Goal: Find contact information: Find contact information

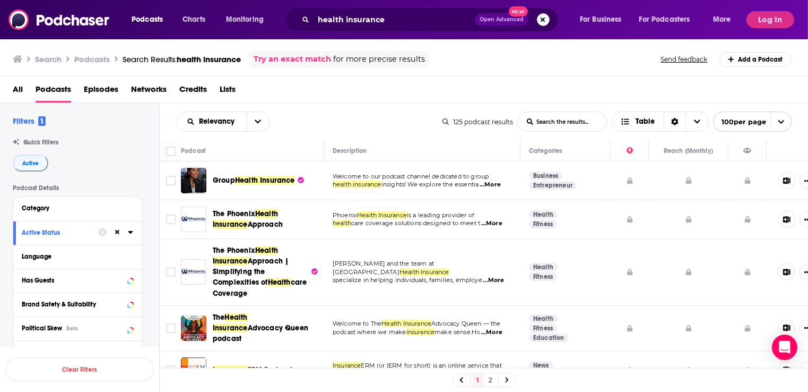
click at [542, 21] on button "Search podcasts, credits, & more..." at bounding box center [543, 19] width 13 height 13
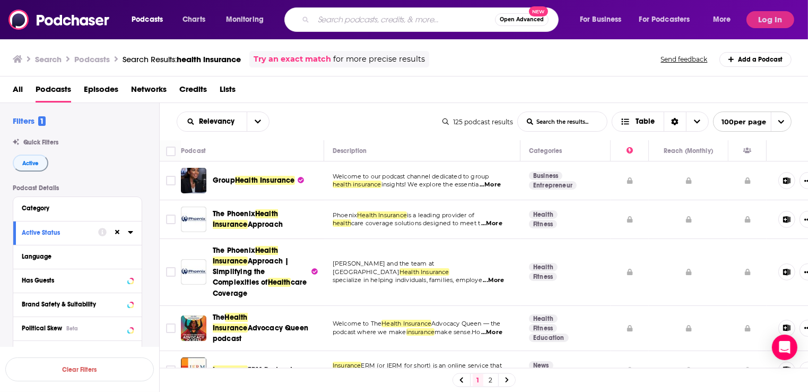
click at [541, 20] on span "Open Advanced" at bounding box center [522, 19] width 44 height 5
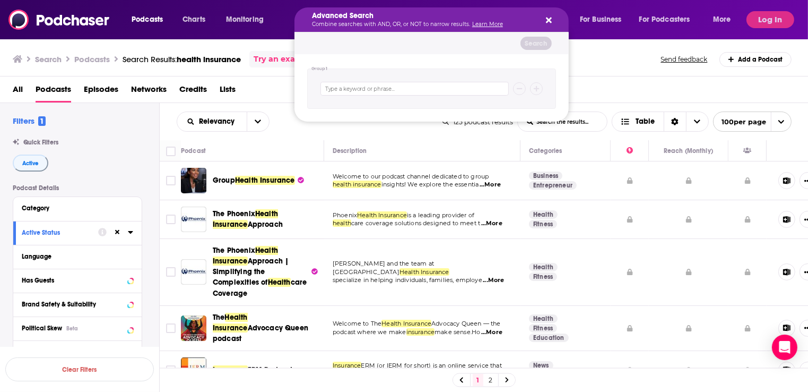
click at [550, 19] on icon "Search podcasts, credits, & more..." at bounding box center [549, 21] width 6 height 6
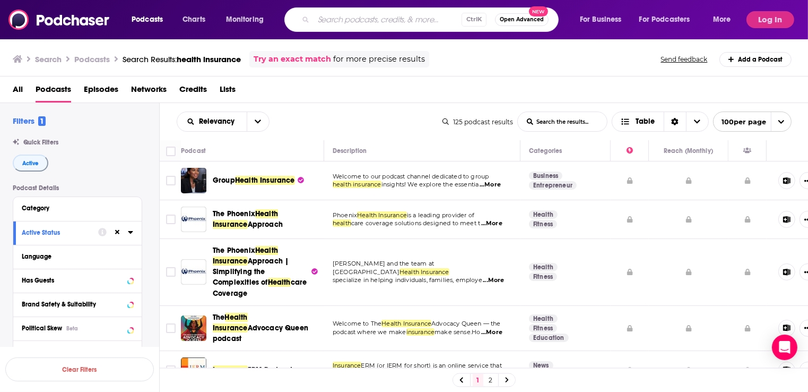
click at [331, 20] on input "Search podcasts, credits, & more..." at bounding box center [388, 19] width 148 height 17
paste input "The Gifts of Trauma"
type input "The Gifts of Trauma"
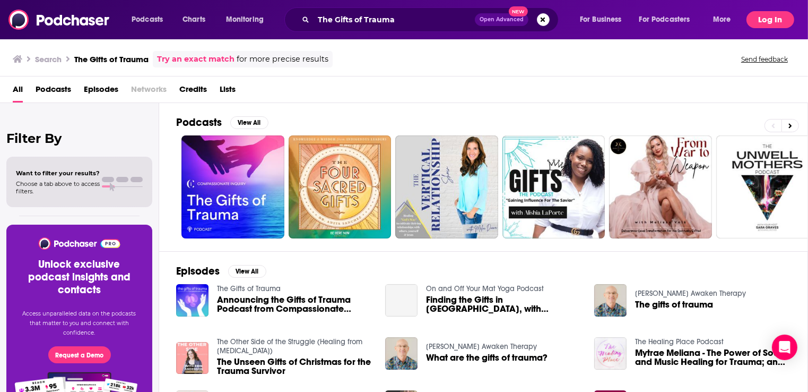
click at [771, 26] on button "Log In" at bounding box center [770, 19] width 48 height 17
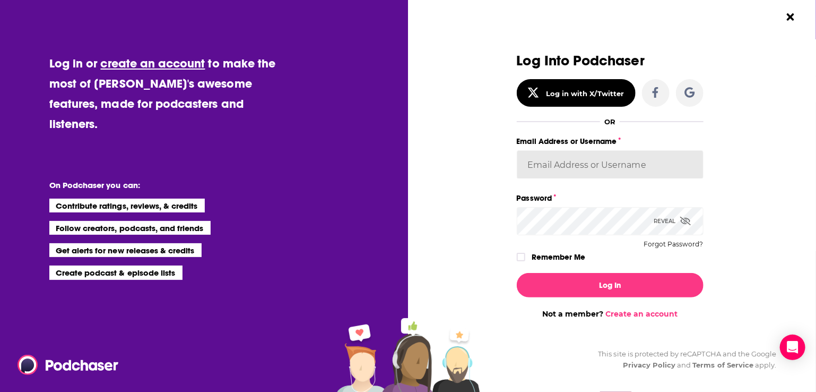
click at [550, 168] on input "Email Address or Username" at bounding box center [610, 164] width 187 height 29
click at [531, 165] on input "Email Address or Username" at bounding box center [610, 164] width 187 height 29
click at [671, 223] on div "Reveal" at bounding box center [672, 221] width 37 height 28
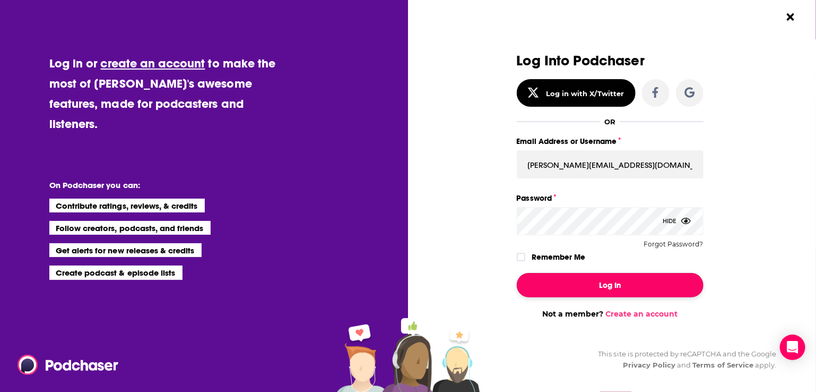
click at [597, 284] on button "Log In" at bounding box center [610, 285] width 187 height 24
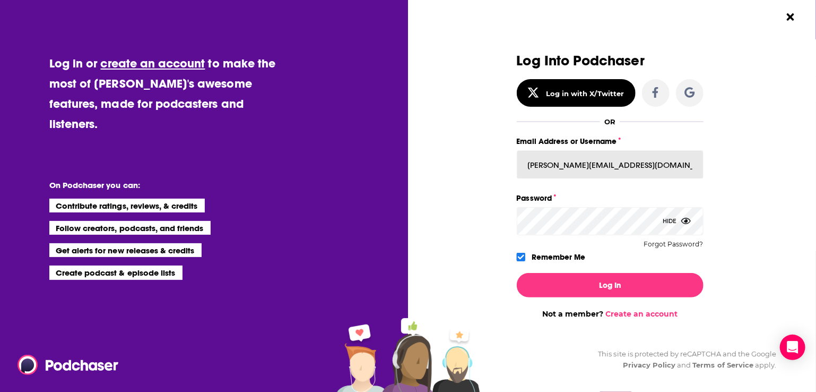
drag, startPoint x: 554, startPoint y: 164, endPoint x: 696, endPoint y: 162, distance: 141.7
click at [696, 162] on input "[PERSON_NAME][EMAIL_ADDRESS][DOMAIN_NAME]" at bounding box center [610, 164] width 187 height 29
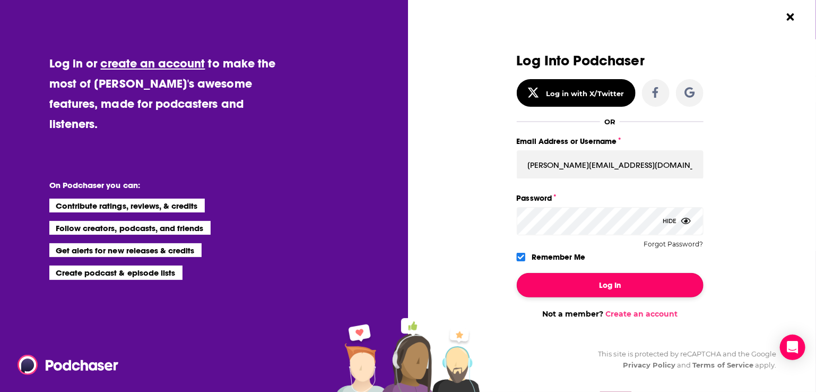
drag, startPoint x: 600, startPoint y: 293, endPoint x: 608, endPoint y: 293, distance: 8.0
click at [600, 293] on button "Log In" at bounding box center [610, 285] width 187 height 24
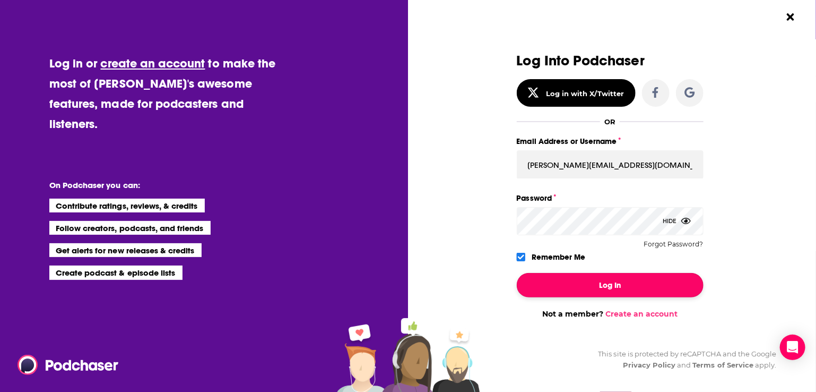
click at [598, 288] on button "Log In" at bounding box center [610, 285] width 187 height 24
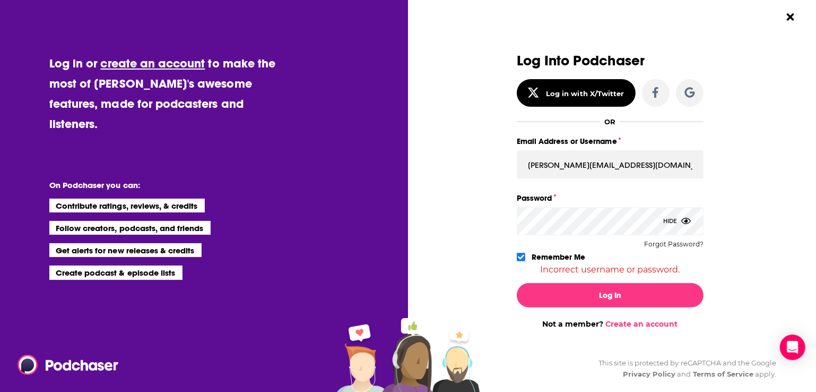
click at [518, 255] on icon "Dialog" at bounding box center [521, 257] width 6 height 6
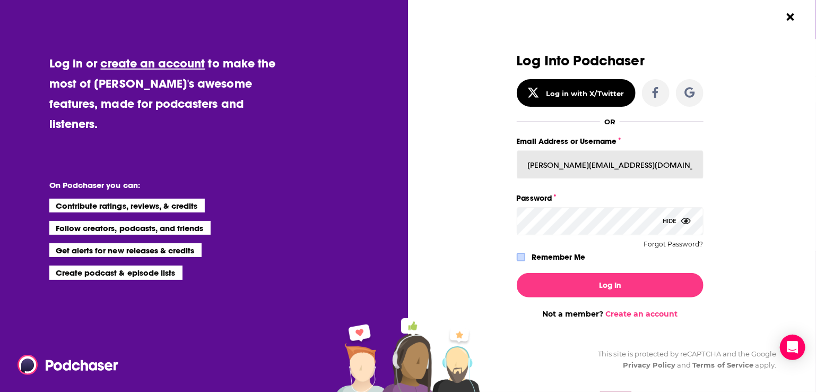
click at [577, 167] on input "[PERSON_NAME][EMAIL_ADDRESS][DOMAIN_NAME]" at bounding box center [610, 164] width 187 height 29
drag, startPoint x: 656, startPoint y: 162, endPoint x: 552, endPoint y: 164, distance: 104.0
click at [552, 164] on input "[PERSON_NAME][EMAIL_ADDRESS][DOMAIN_NAME]" at bounding box center [610, 164] width 187 height 29
type input "[PERSON_NAME][EMAIL_ADDRESS][DOMAIN_NAME]"
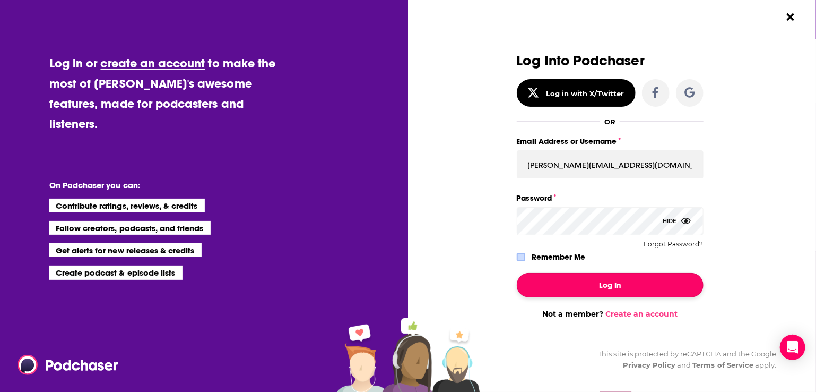
click at [609, 289] on button "Log In" at bounding box center [610, 285] width 187 height 24
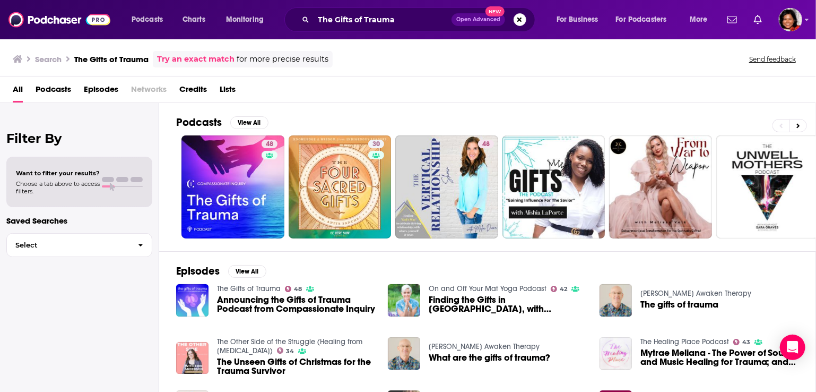
click at [804, 30] on div "Podcasts Charts Monitoring The Gifts of Trauma Open Advanced New For Business F…" at bounding box center [408, 19] width 816 height 39
click at [787, 27] on img "Logged in as terelynbc" at bounding box center [790, 19] width 23 height 23
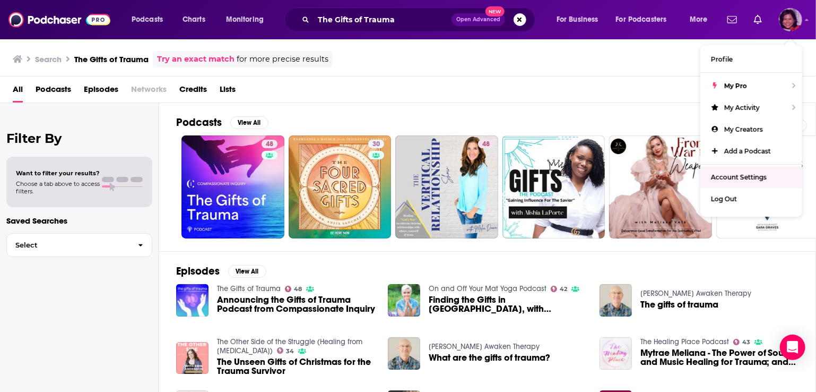
click at [740, 179] on span "Account Settings" at bounding box center [739, 177] width 56 height 8
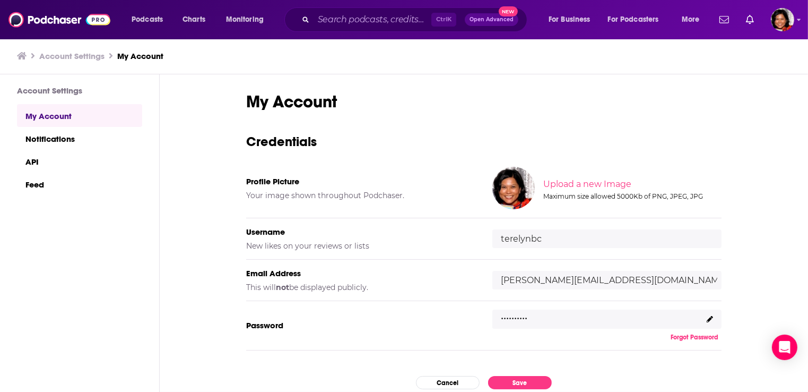
scroll to position [32, 0]
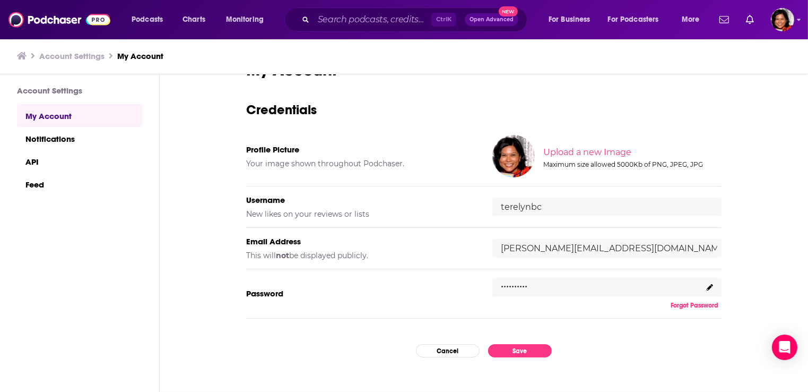
click at [261, 289] on h5 "Password" at bounding box center [360, 293] width 229 height 10
click at [707, 287] on icon at bounding box center [710, 287] width 6 height 6
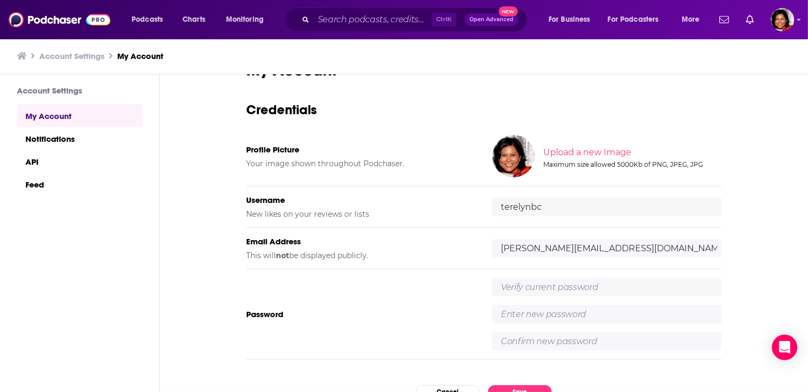
scroll to position [0, 0]
click at [533, 287] on input "text" at bounding box center [606, 286] width 229 height 19
type input "Theedge12#"
click at [558, 315] on input "text" at bounding box center [606, 314] width 229 height 19
type input "Bookings12#"
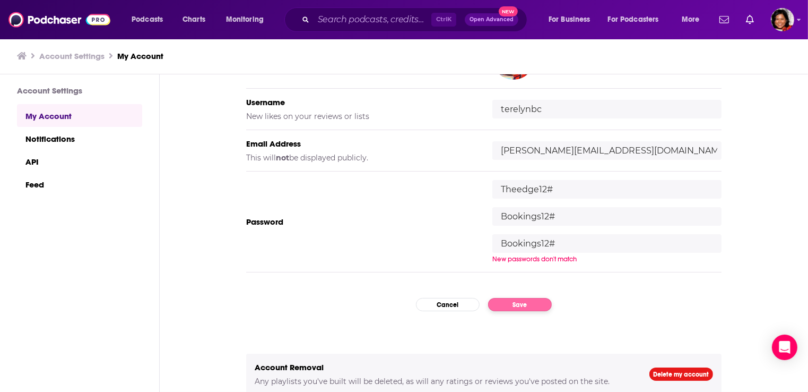
type input "Bookings12#"
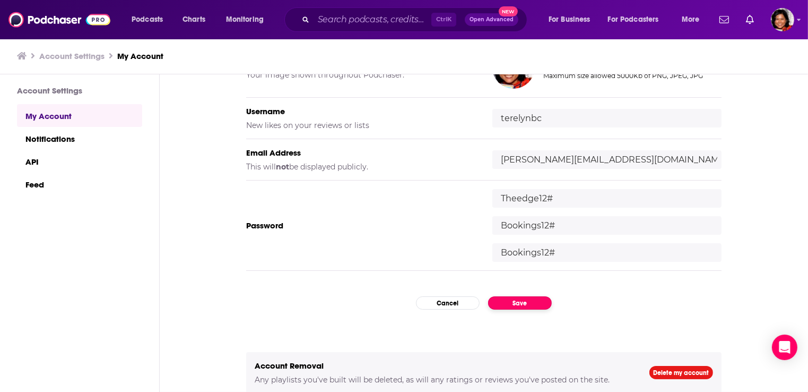
scroll to position [119, 0]
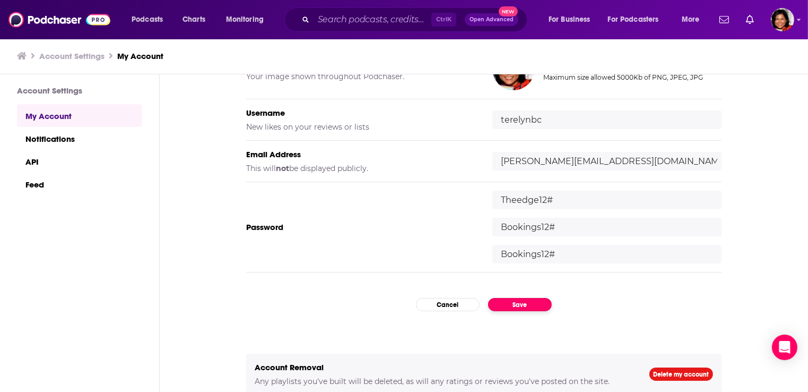
click at [509, 308] on button "Save" at bounding box center [520, 304] width 64 height 13
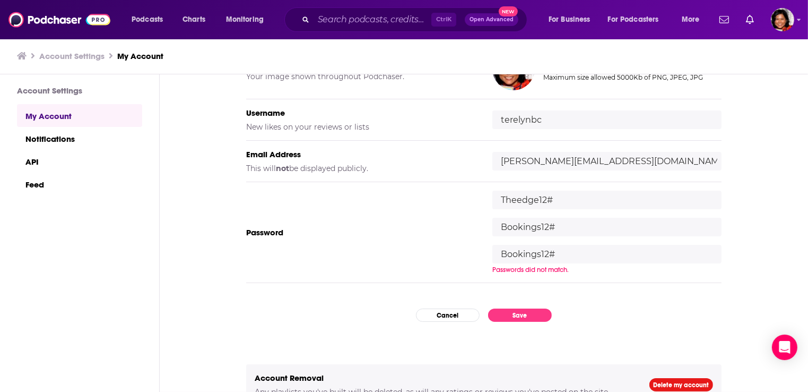
click at [574, 297] on div "My Account Credentials Profile Picture Your image shown throughout Podchaser. U…" at bounding box center [484, 233] width 648 height 318
click at [573, 200] on input "Theedge12#" at bounding box center [606, 199] width 229 height 19
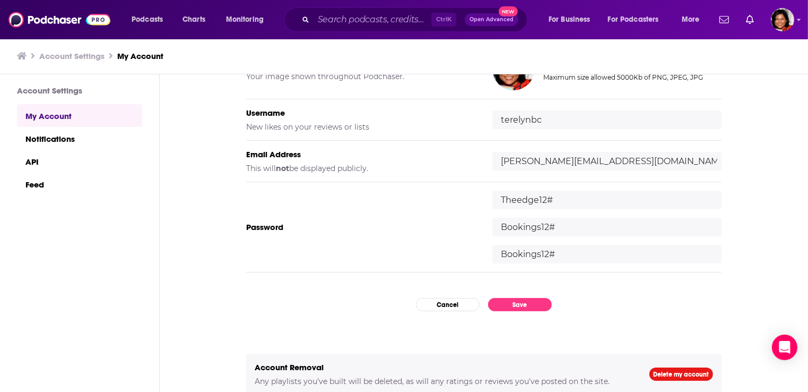
click at [574, 325] on div "My Account Credentials Profile Picture Your image shown throughout Podchaser. U…" at bounding box center [484, 233] width 648 height 318
click at [577, 319] on div "My Account Credentials Profile Picture Your image shown throughout Podchaser. U…" at bounding box center [484, 233] width 648 height 318
click at [514, 302] on button "Save" at bounding box center [520, 304] width 64 height 13
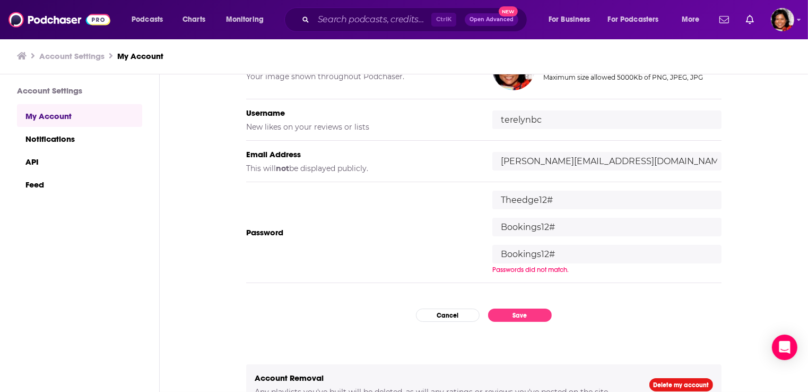
drag, startPoint x: 574, startPoint y: 226, endPoint x: 528, endPoint y: 230, distance: 45.8
click at [466, 226] on div "Password [SECURITY_DATA] Bookings12# Bookings12# Passwords did not match." at bounding box center [483, 232] width 475 height 101
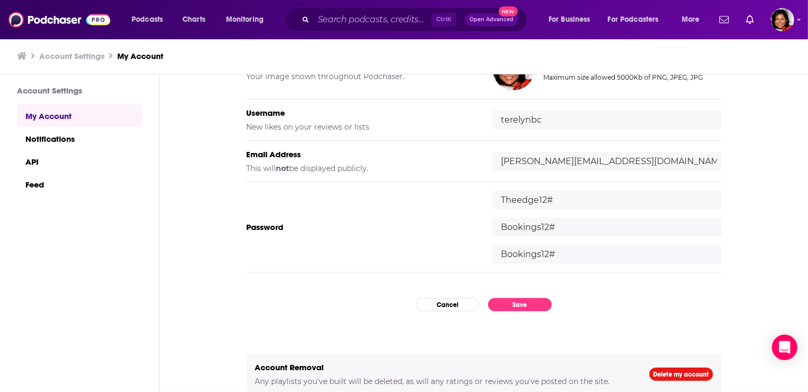
drag, startPoint x: 560, startPoint y: 252, endPoint x: 449, endPoint y: 251, distance: 111.4
click at [449, 251] on div "Password [SECURITY_DATA] Bookings12# Bookings12#" at bounding box center [483, 227] width 475 height 90
click at [518, 306] on button "Save" at bounding box center [520, 304] width 64 height 13
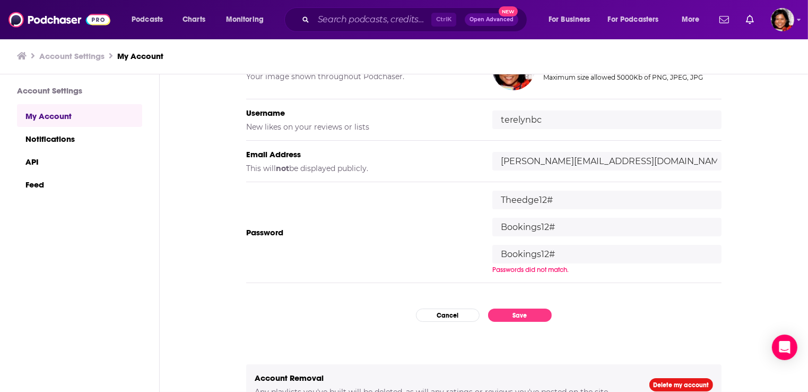
drag, startPoint x: 545, startPoint y: 197, endPoint x: 436, endPoint y: 195, distance: 109.8
click at [436, 195] on div "Password [SECURITY_DATA] Bookings12# Bookings12# Passwords did not match." at bounding box center [483, 232] width 475 height 101
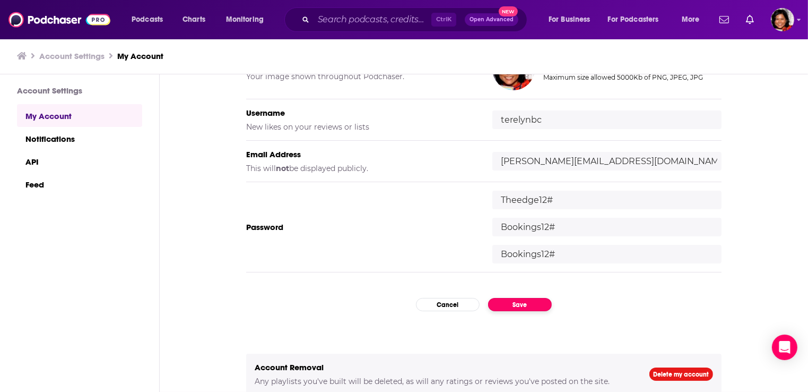
click at [518, 314] on div "My Account Credentials Profile Picture Your image shown throughout Podchaser. U…" at bounding box center [484, 233] width 648 height 318
click at [525, 304] on button "Save" at bounding box center [520, 304] width 64 height 13
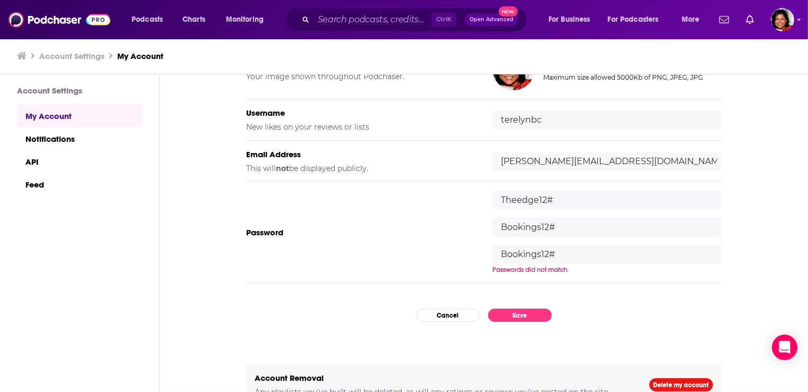
click at [605, 323] on div "My Account Credentials Profile Picture Your image shown throughout Podchaser. U…" at bounding box center [484, 233] width 648 height 318
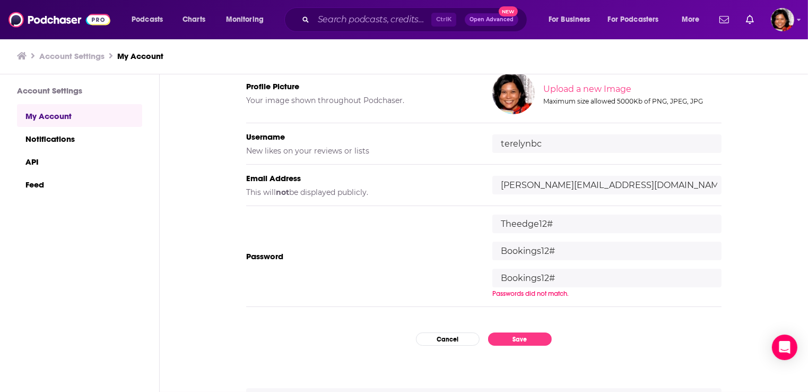
scroll to position [76, 0]
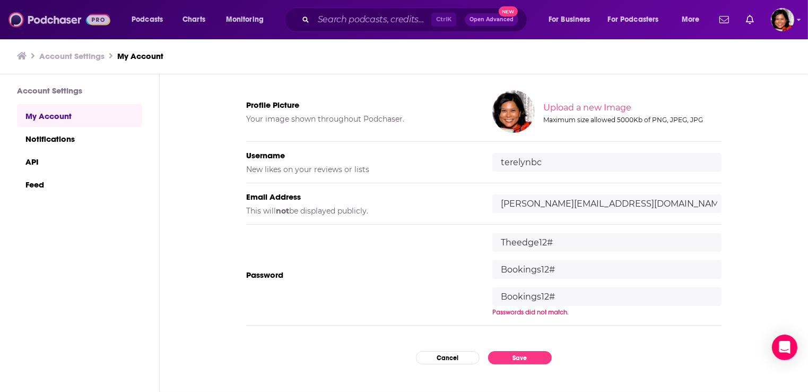
click at [56, 22] on img at bounding box center [59, 20] width 102 height 20
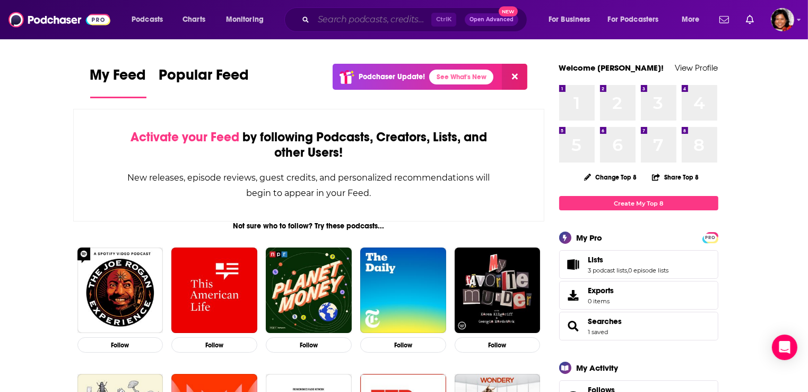
click at [365, 22] on input "Search podcasts, credits, & more..." at bounding box center [373, 19] width 118 height 17
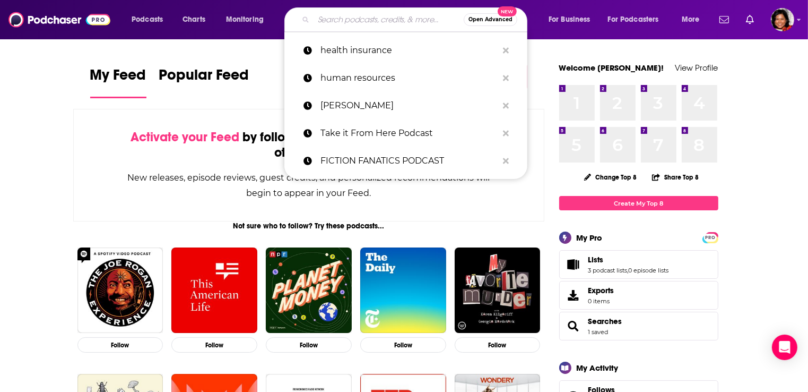
paste input "Hey Human with [PERSON_NAME]"
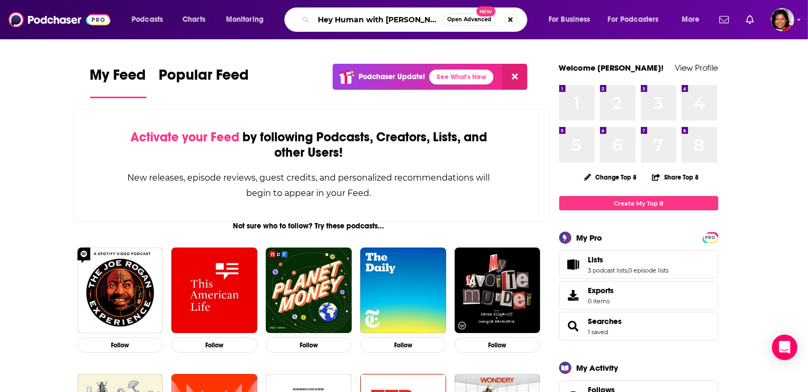
type input "Hey Human with [PERSON_NAME]"
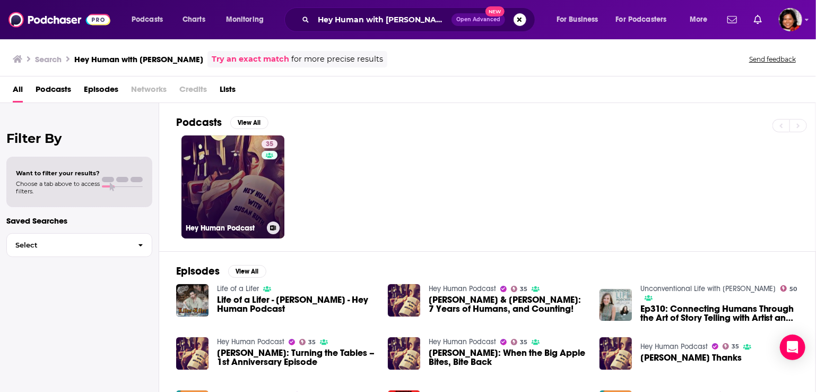
click at [213, 196] on link "35 Hey Human Podcast" at bounding box center [232, 186] width 103 height 103
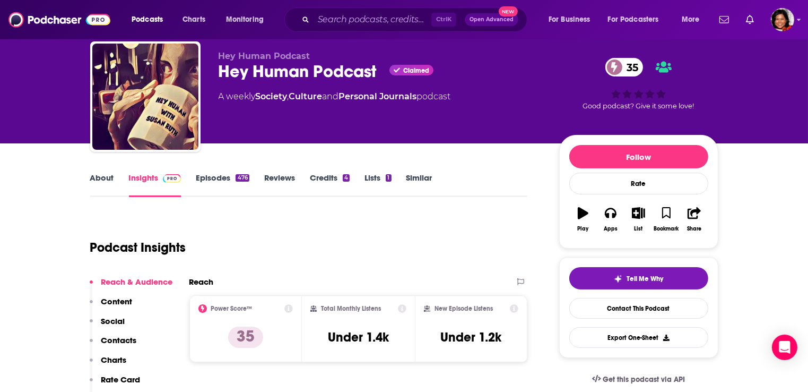
scroll to position [53, 0]
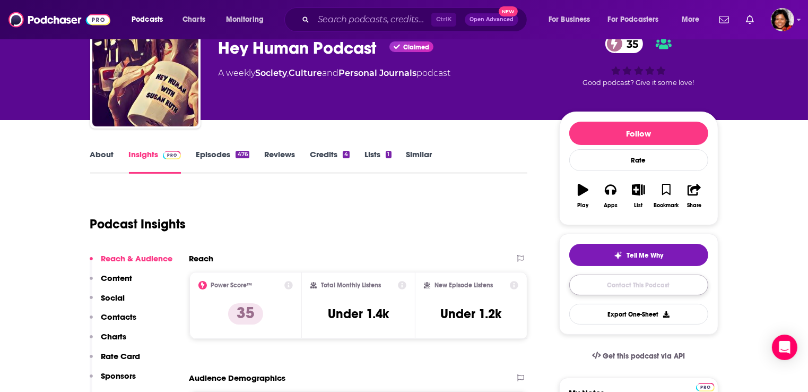
click at [666, 287] on link "Contact This Podcast" at bounding box center [638, 284] width 139 height 21
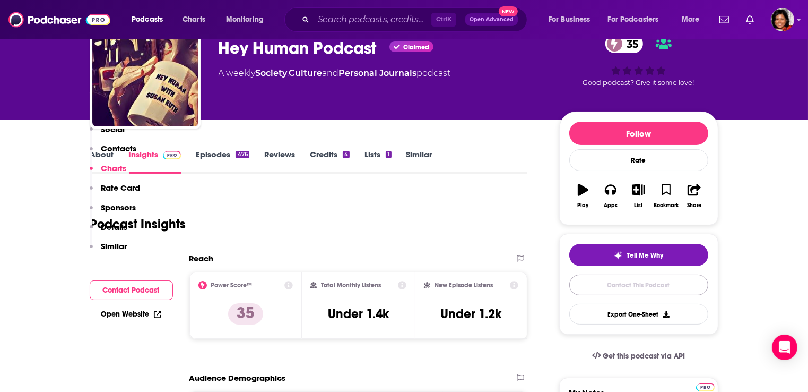
scroll to position [1010, 0]
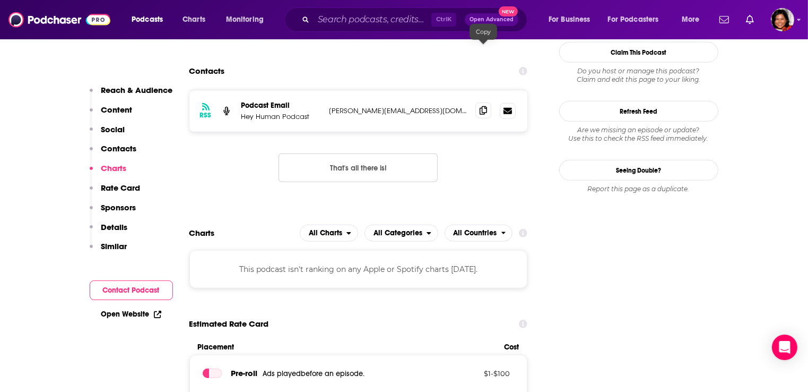
click at [484, 106] on icon at bounding box center [483, 110] width 7 height 8
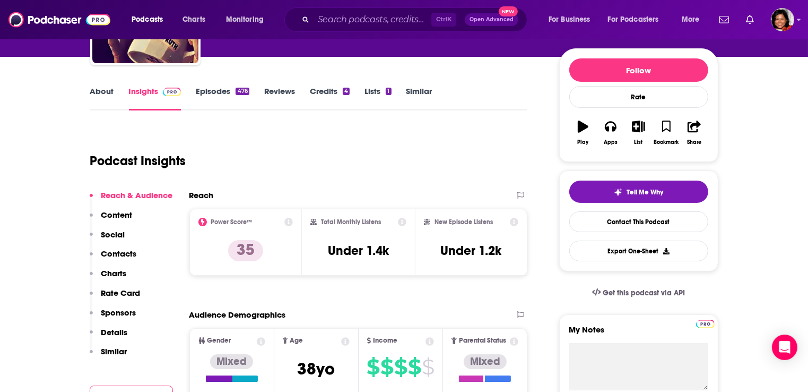
scroll to position [110, 0]
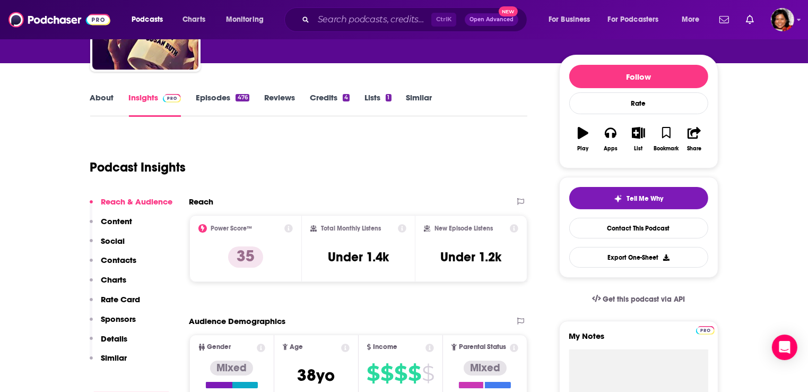
click at [97, 98] on link "About" at bounding box center [102, 104] width 24 height 24
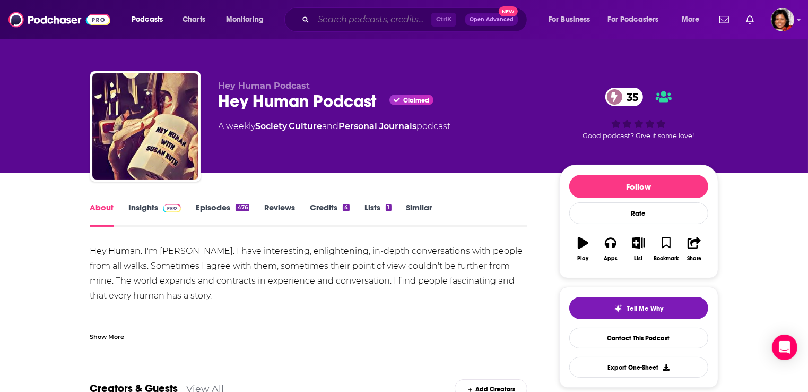
click at [366, 19] on input "Search podcasts, credits, & more..." at bounding box center [373, 19] width 118 height 17
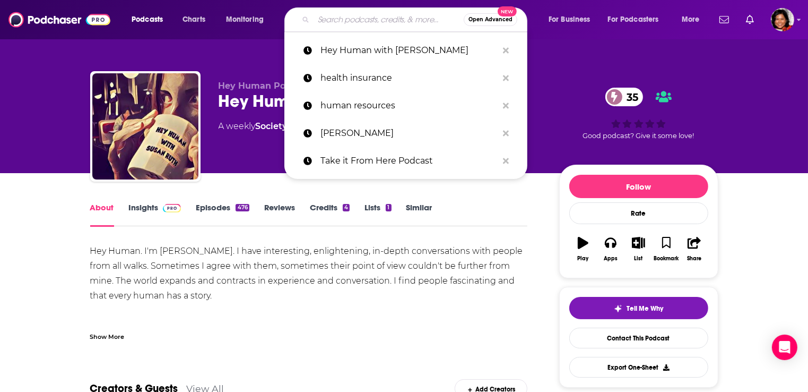
paste input "Rising Above Shadows of Abuse with [PERSON_NAME]"
type input "Rising Above Shadows of Abuse with [PERSON_NAME]"
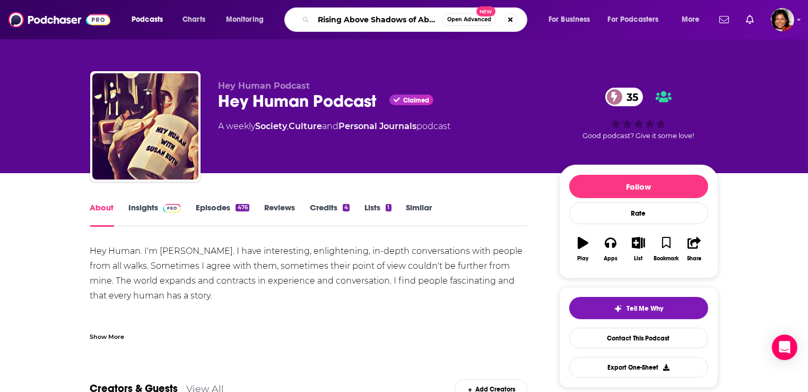
scroll to position [0, 74]
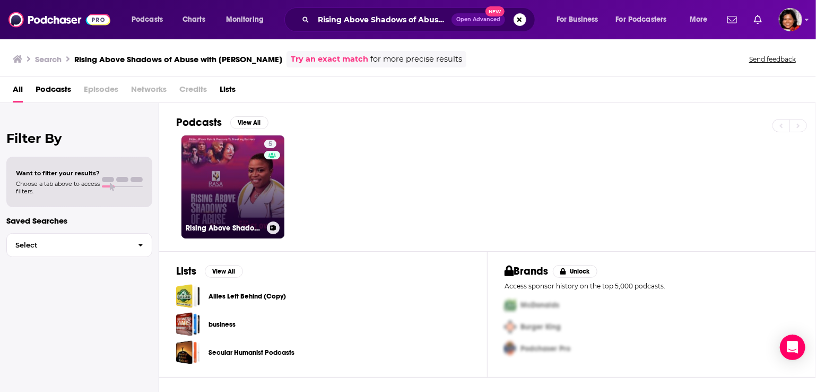
click at [262, 181] on link "5 Rising Above Shadows Of Abuse" at bounding box center [232, 186] width 103 height 103
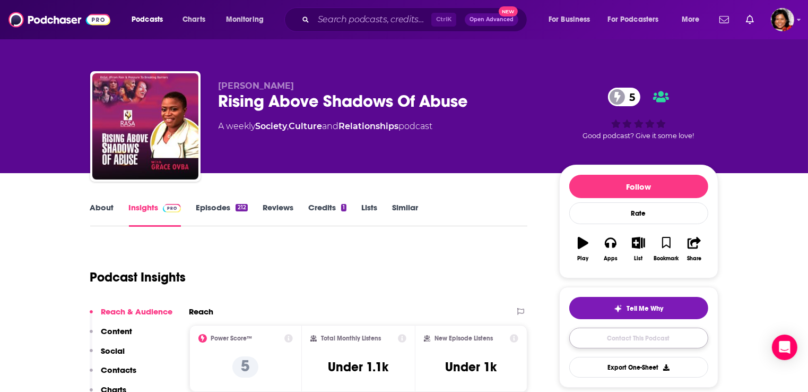
click at [642, 342] on link "Contact This Podcast" at bounding box center [638, 337] width 139 height 21
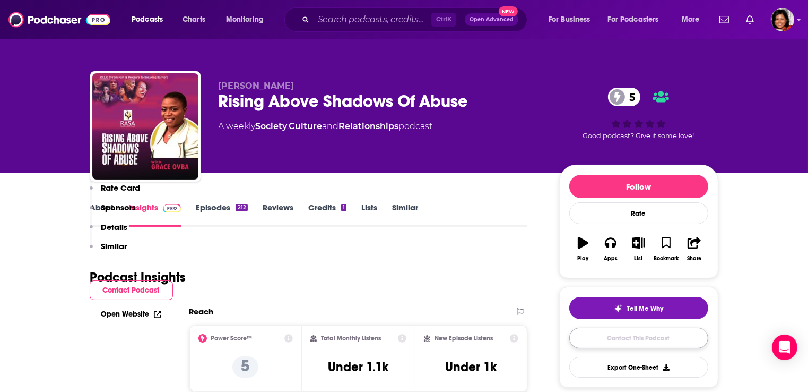
scroll to position [917, 0]
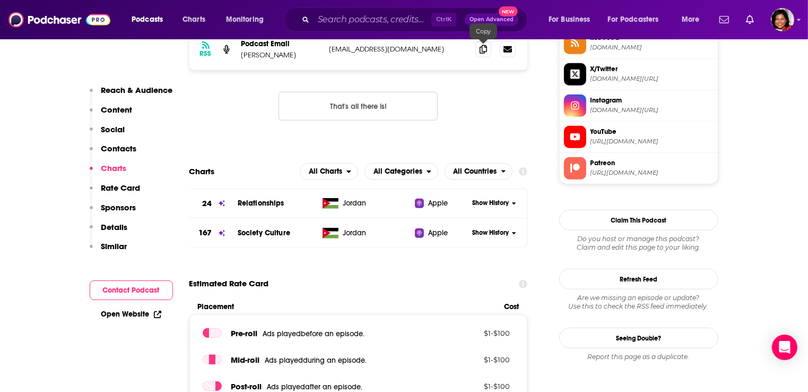
click at [482, 50] on icon at bounding box center [483, 49] width 7 height 8
click at [350, 22] on input "Search podcasts, credits, & more..." at bounding box center [373, 19] width 118 height 17
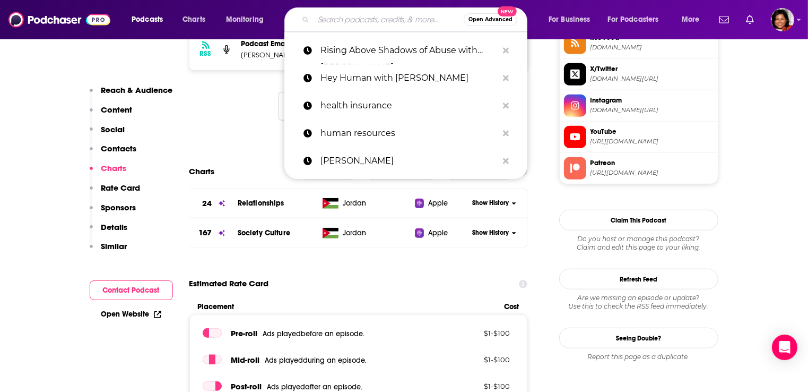
paste input "Read the Damn Book Podcast with [PERSON_NAME]"
type input "Read the Damn Book Podcast with [PERSON_NAME]"
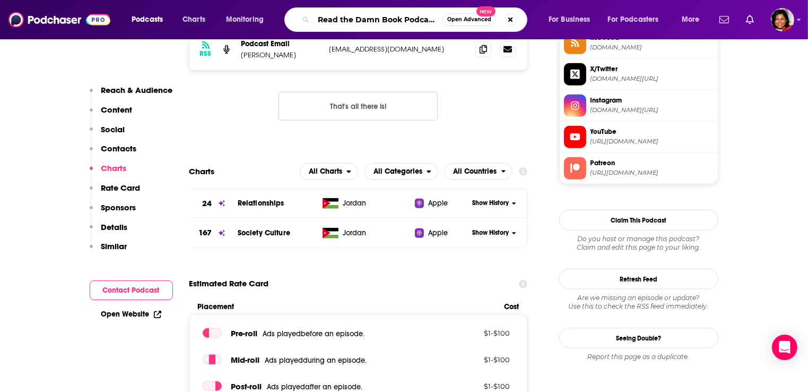
scroll to position [0, 91]
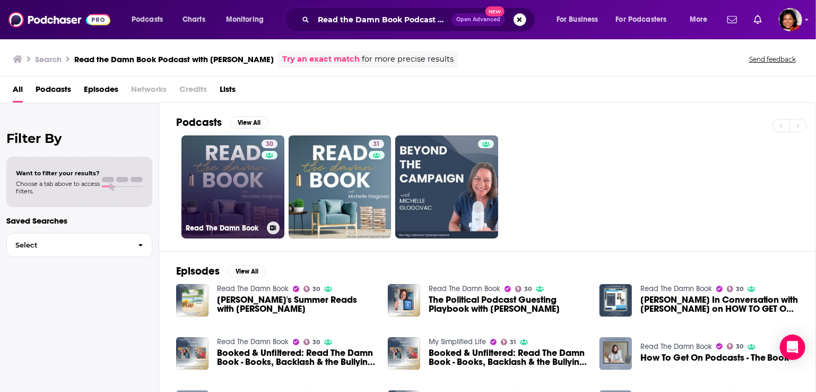
click at [253, 186] on link "30 Read The Damn Book" at bounding box center [232, 186] width 103 height 103
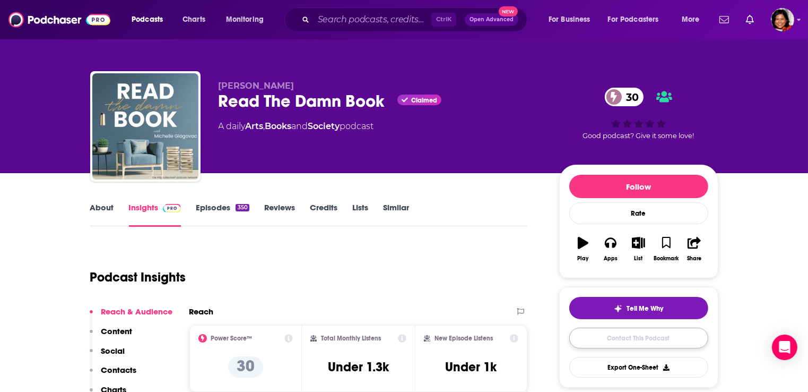
click at [648, 337] on link "Contact This Podcast" at bounding box center [638, 337] width 139 height 21
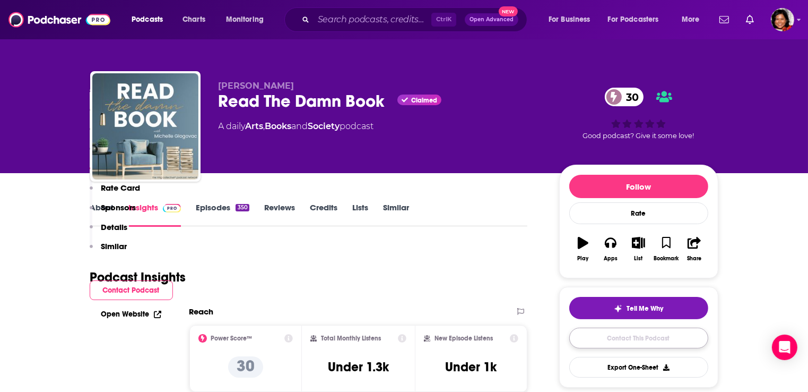
scroll to position [754, 0]
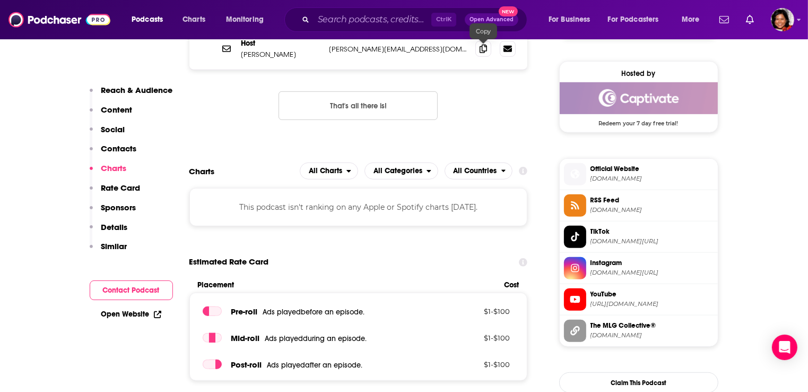
drag, startPoint x: 481, startPoint y: 50, endPoint x: 482, endPoint y: 58, distance: 8.0
click at [480, 50] on icon at bounding box center [483, 49] width 7 height 8
click at [319, 22] on input "Search podcasts, credits, & more..." at bounding box center [373, 19] width 118 height 17
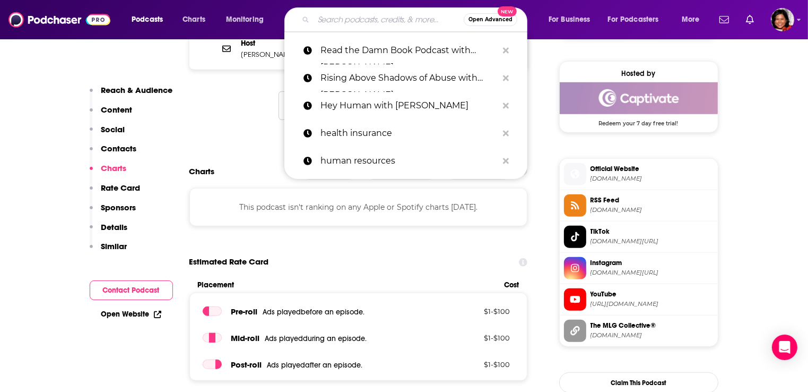
paste input "Judging [PERSON_NAME] Podcast"
type input "Judging [PERSON_NAME] Podcast"
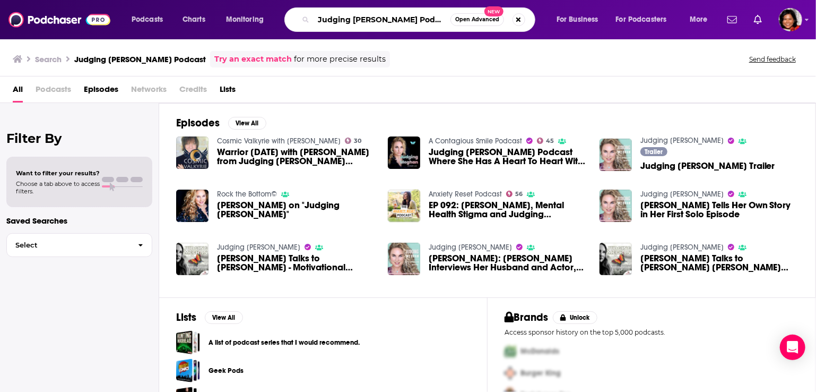
drag, startPoint x: 401, startPoint y: 20, endPoint x: 434, endPoint y: 20, distance: 32.9
click at [434, 20] on input "Judging [PERSON_NAME] Podcast" at bounding box center [382, 19] width 137 height 17
type input "Judging [PERSON_NAME]"
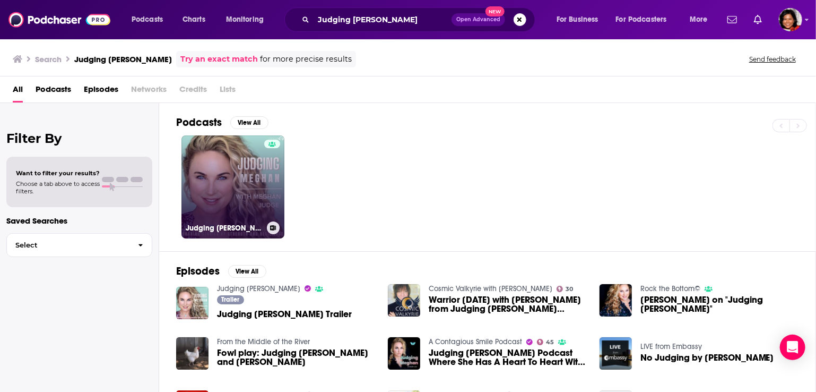
click at [229, 182] on link "Judging [PERSON_NAME]" at bounding box center [232, 186] width 103 height 103
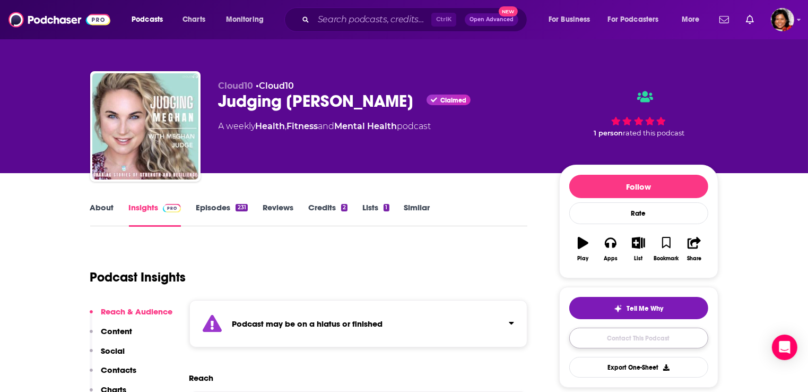
click at [656, 332] on link "Contact This Podcast" at bounding box center [638, 337] width 139 height 21
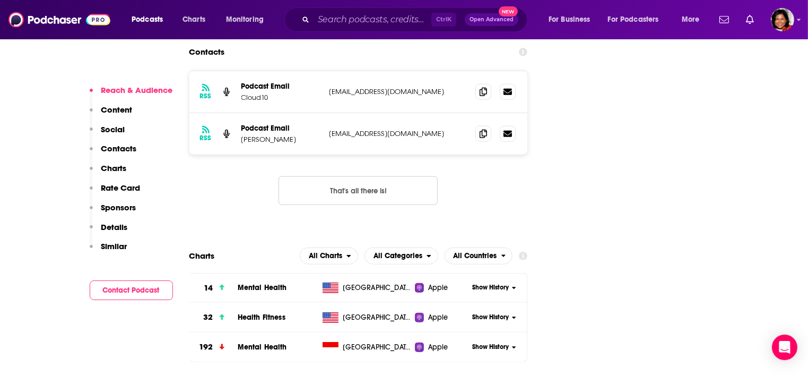
scroll to position [1023, 0]
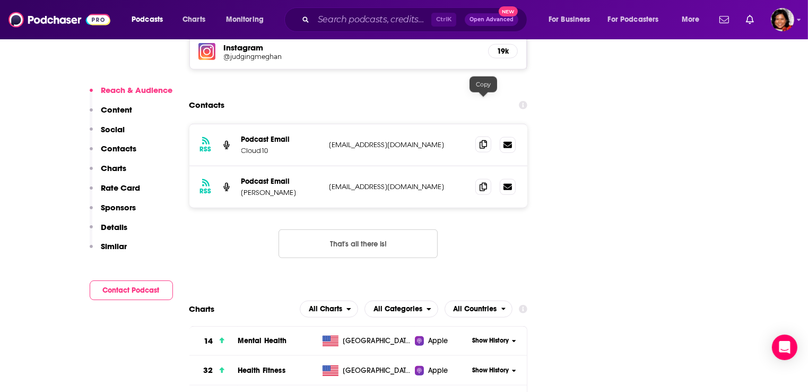
click at [482, 140] on icon at bounding box center [483, 144] width 7 height 8
drag, startPoint x: 240, startPoint y: 149, endPoint x: 270, endPoint y: 149, distance: 29.7
click at [270, 166] on div "RSS Podcast Email [PERSON_NAME] [EMAIL_ADDRESS][DOMAIN_NAME] [EMAIL_ADDRESS][DO…" at bounding box center [358, 186] width 338 height 41
copy p "[PERSON_NAME]"
click at [487, 178] on span at bounding box center [483, 186] width 16 height 16
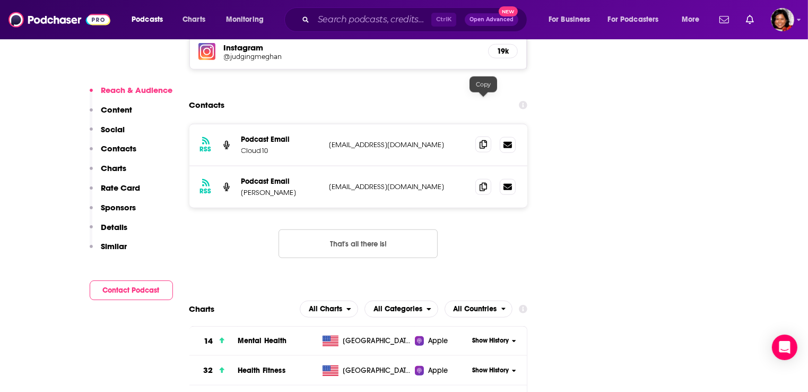
click at [482, 140] on icon at bounding box center [483, 144] width 7 height 8
click at [349, 21] on input "Search podcasts, credits, & more..." at bounding box center [373, 19] width 118 height 17
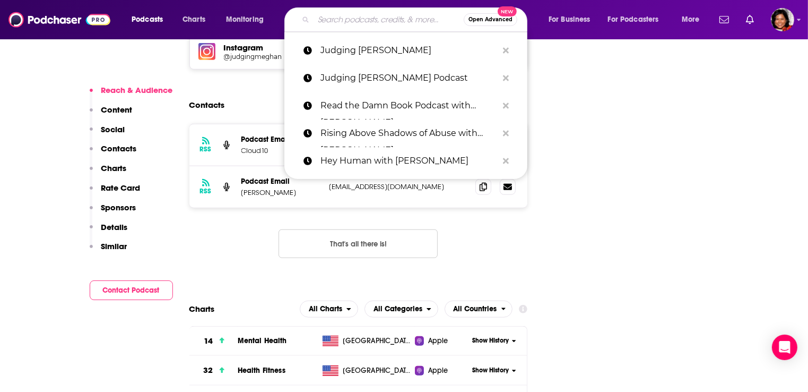
paste input "The Sober Mom Life Podcast with [PERSON_NAME]"
type input "The Sober Mom Life Podcast with [PERSON_NAME]"
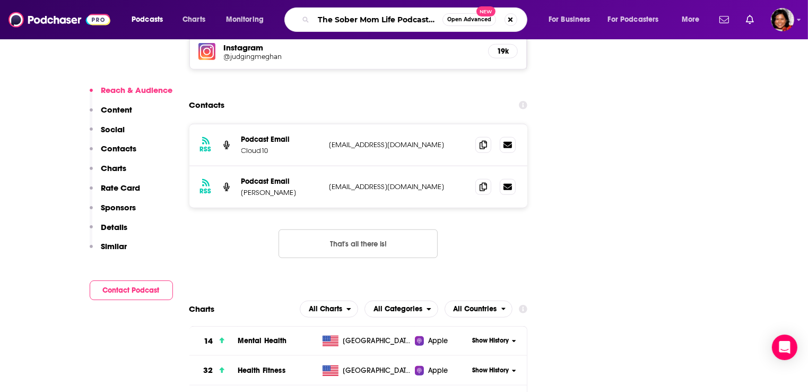
scroll to position [0, 74]
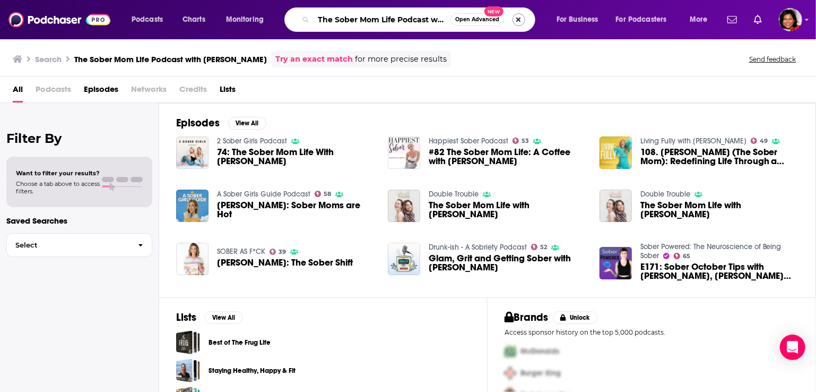
scroll to position [0, 66]
drag, startPoint x: 432, startPoint y: 19, endPoint x: 523, endPoint y: 19, distance: 90.7
click at [523, 19] on div "The Sober Mom Life Podcast with [PERSON_NAME] Open Advanced New" at bounding box center [409, 19] width 251 height 24
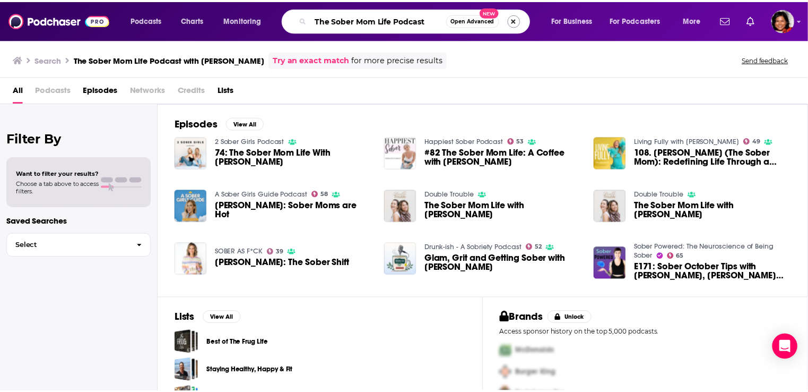
scroll to position [0, 0]
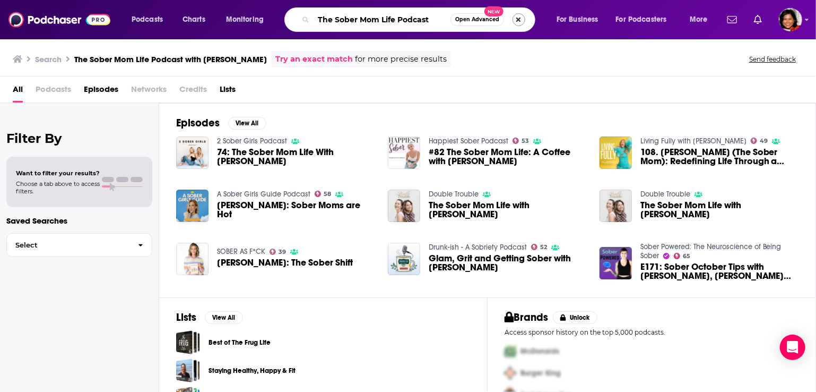
type input "The Sober Mom Life Podcast"
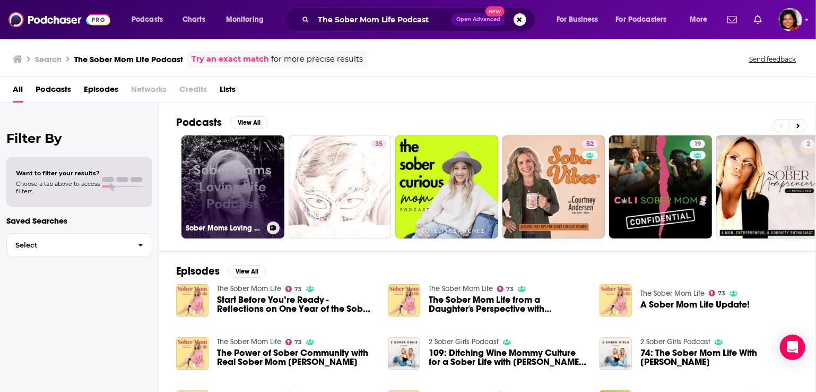
click at [238, 193] on link "Sober Moms Loving Life Podcast" at bounding box center [232, 186] width 103 height 103
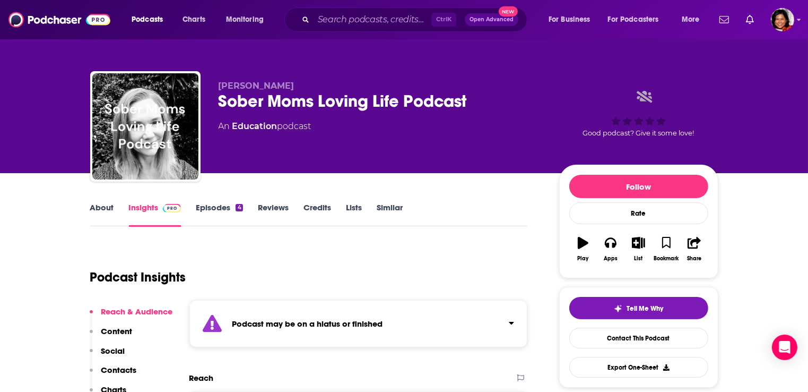
click at [106, 211] on link "About" at bounding box center [102, 214] width 24 height 24
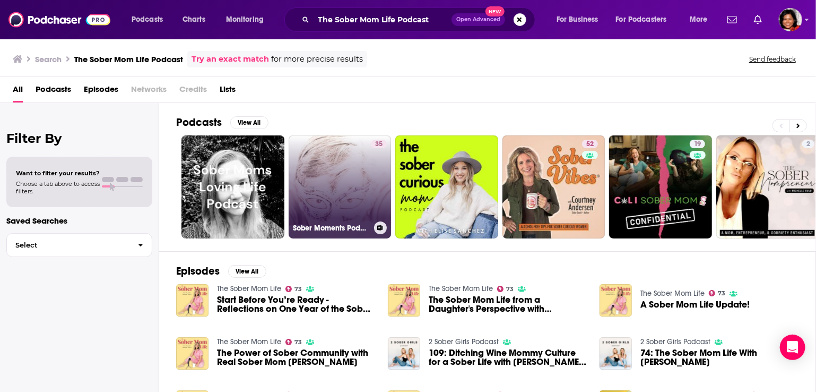
click at [352, 183] on link "35 Sober Moments Podcast" at bounding box center [340, 186] width 103 height 103
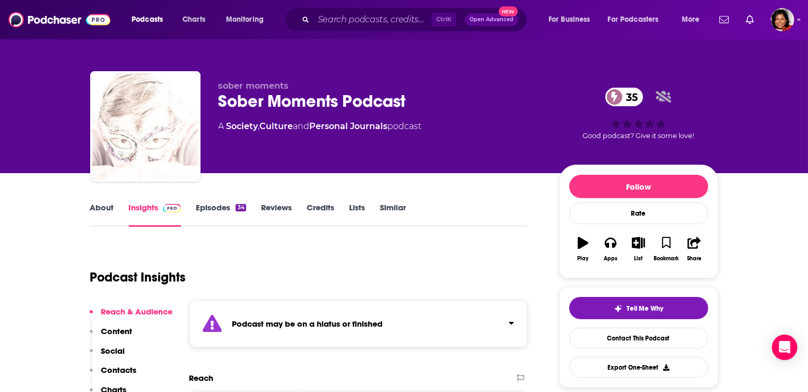
click at [106, 206] on link "About" at bounding box center [102, 214] width 24 height 24
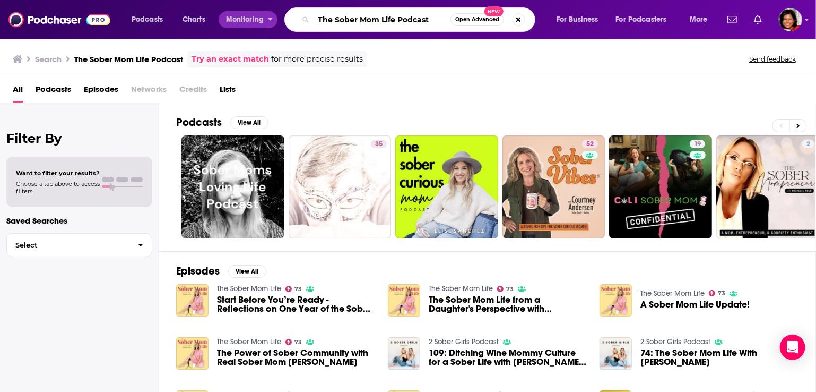
drag, startPoint x: 431, startPoint y: 21, endPoint x: 227, endPoint y: 17, distance: 204.3
click at [227, 17] on div "Podcasts Charts Monitoring The Sober Mom Life Podcast Open Advanced New For Bus…" at bounding box center [421, 19] width 594 height 24
paste input "Lo – ip’d Sitam & C adipi elitsed do eiusm te incid. Utla etdolor magn a enima …"
type input "Lo – ip’d Sitam & C adipi elitsed do eiusm te incid. Utla etdolor magn a enima …"
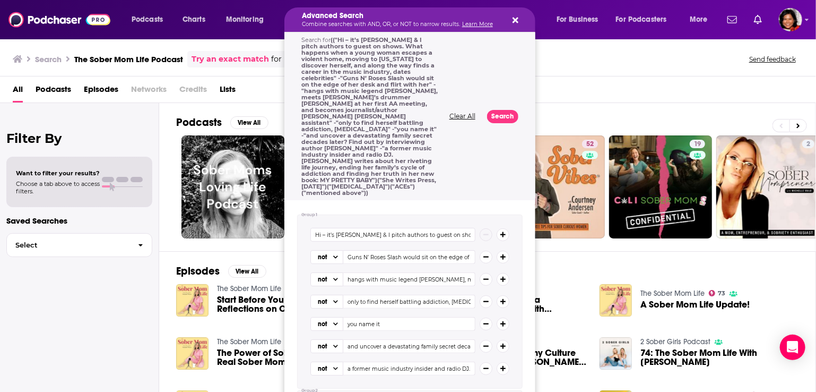
click at [372, 15] on h5 "Advanced Search" at bounding box center [401, 15] width 199 height 7
drag, startPoint x: 507, startPoint y: 18, endPoint x: 501, endPoint y: 18, distance: 5.8
click at [508, 18] on div "Advanced Search Combine searches with AND, OR, or NOT to narrow results. Learn …" at bounding box center [409, 19] width 251 height 24
click at [514, 19] on icon "Search podcasts, credits, & more..." at bounding box center [516, 21] width 6 height 6
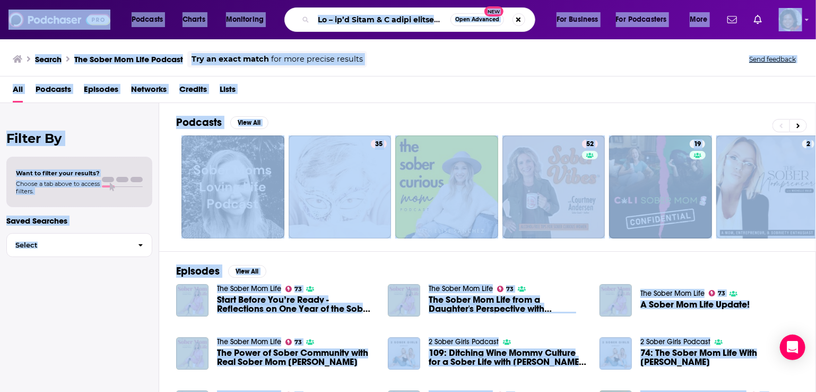
click at [601, 99] on div "All Podcasts Episodes Networks Credits Lists" at bounding box center [410, 92] width 795 height 22
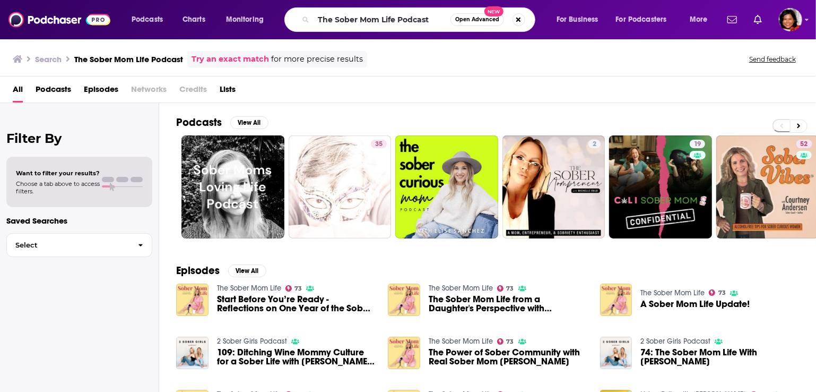
drag, startPoint x: 318, startPoint y: 19, endPoint x: 429, endPoint y: 19, distance: 110.9
click at [429, 19] on input "The Sober Mom Life Podcast" at bounding box center [382, 19] width 137 height 17
drag, startPoint x: 384, startPoint y: 18, endPoint x: 214, endPoint y: 7, distance: 170.1
click at [214, 7] on div "Podcasts Charts Monitoring The Sober Mom Life Podcast with Suzanne Warye Open A…" at bounding box center [421, 19] width 594 height 24
type input "Suzanne Warye"
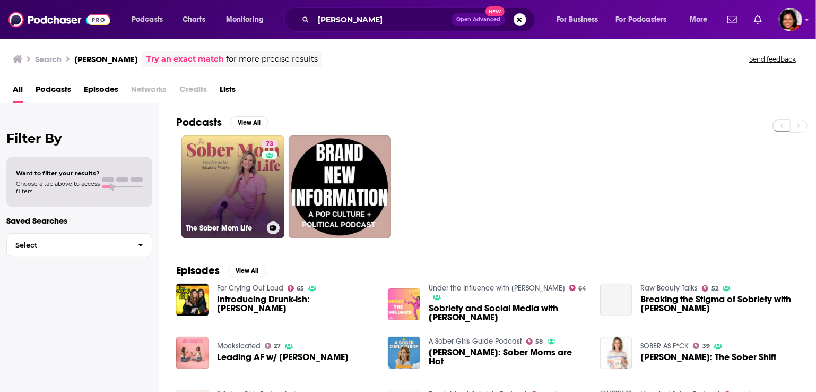
click at [240, 204] on link "73 The Sober Mom Life" at bounding box center [232, 186] width 103 height 103
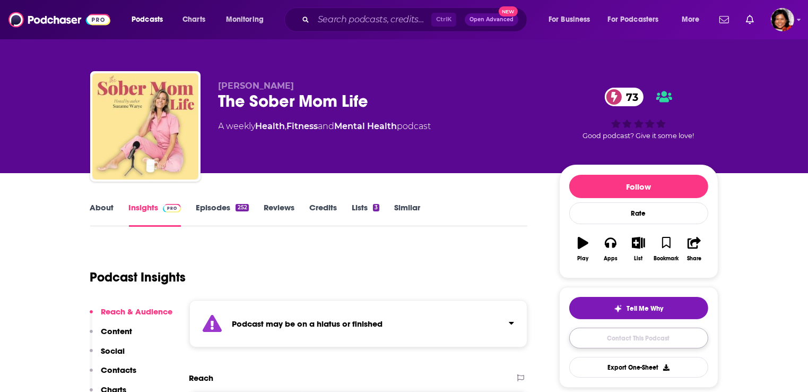
click at [645, 342] on link "Contact This Podcast" at bounding box center [638, 337] width 139 height 21
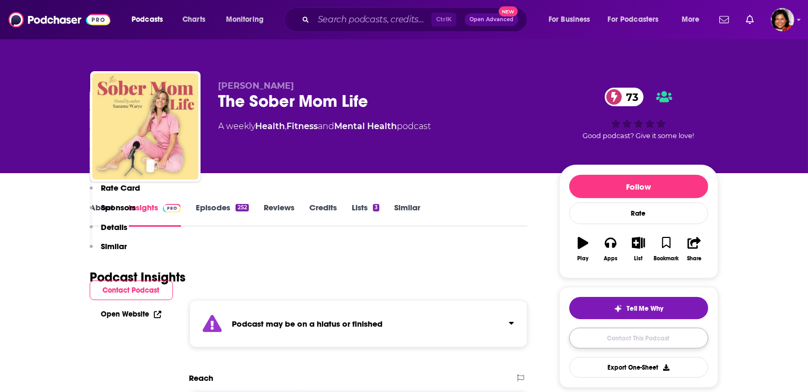
scroll to position [1067, 0]
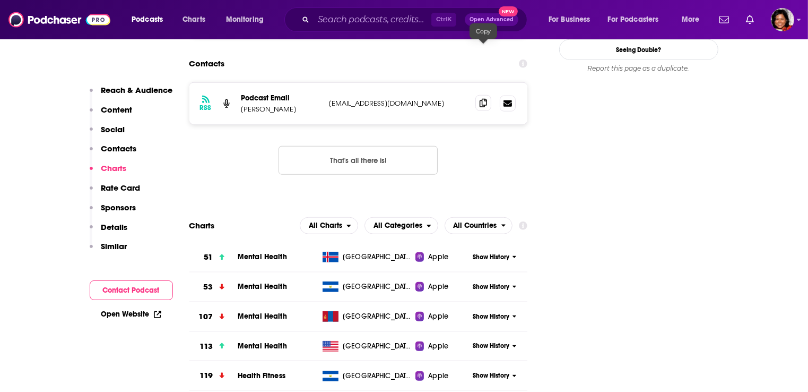
click at [485, 99] on icon at bounding box center [483, 103] width 7 height 8
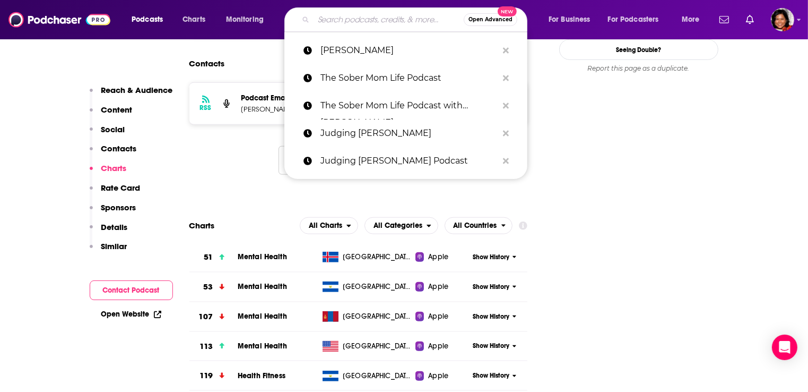
click at [322, 24] on input "Search podcasts, credits, & more..." at bounding box center [389, 19] width 150 height 17
paste input "Ami Chen Mills"
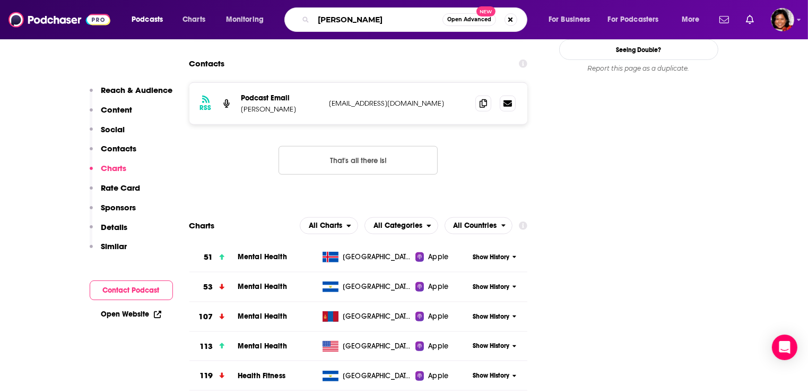
type input "Ami Chen Mills"
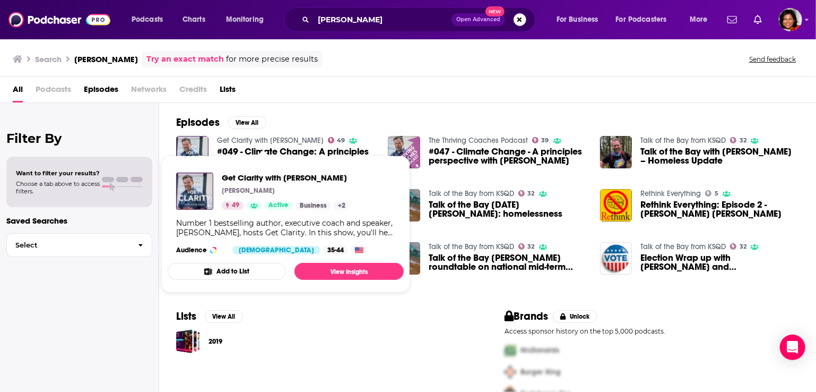
click at [250, 143] on link "Get Clarity with Jamie Smart" at bounding box center [270, 140] width 107 height 9
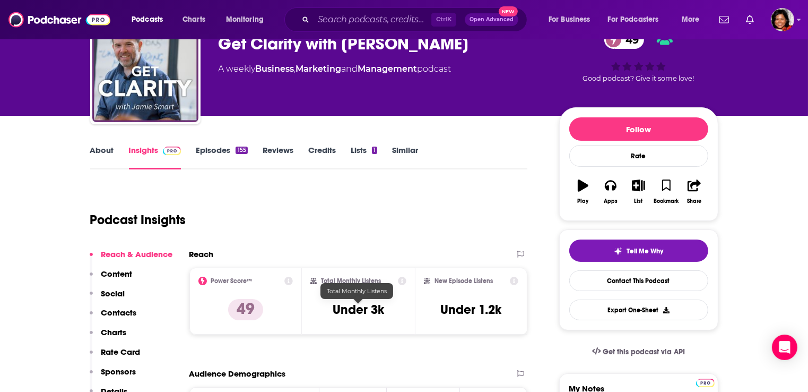
scroll to position [106, 0]
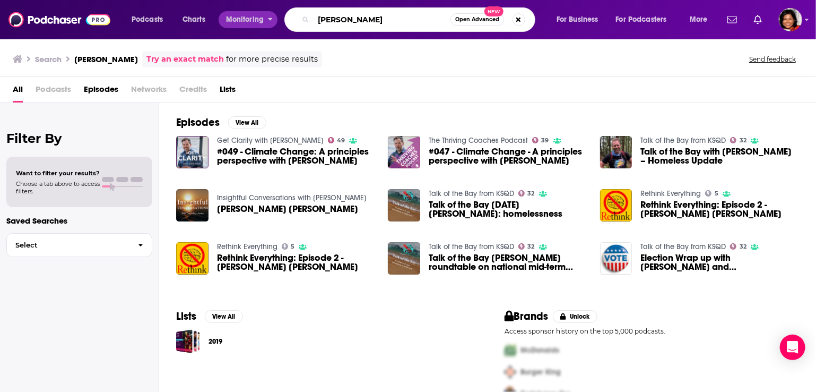
drag, startPoint x: 396, startPoint y: 19, endPoint x: 287, endPoint y: 15, distance: 108.8
click at [275, 15] on div "Podcasts Charts Monitoring Ami Chen Mills Open Advanced New For Business For Po…" at bounding box center [421, 19] width 594 height 24
paste input "The Babblery"
type input "The Babblery"
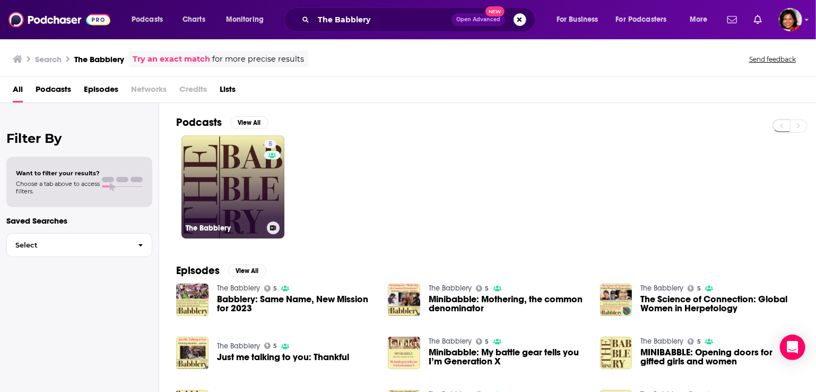
click at [251, 207] on link "5 The Babblery" at bounding box center [232, 186] width 103 height 103
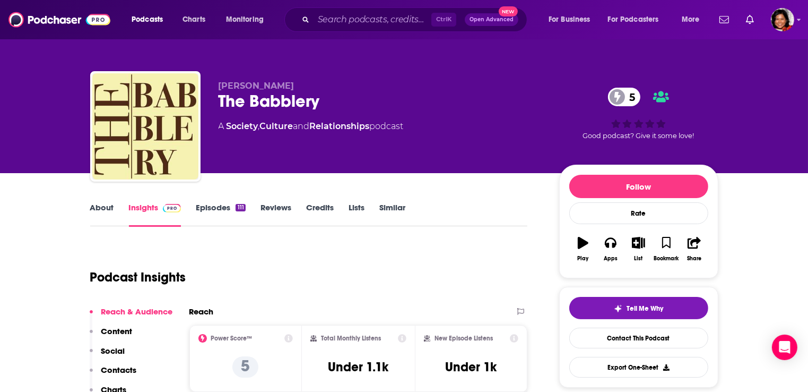
click at [106, 207] on link "About" at bounding box center [102, 214] width 24 height 24
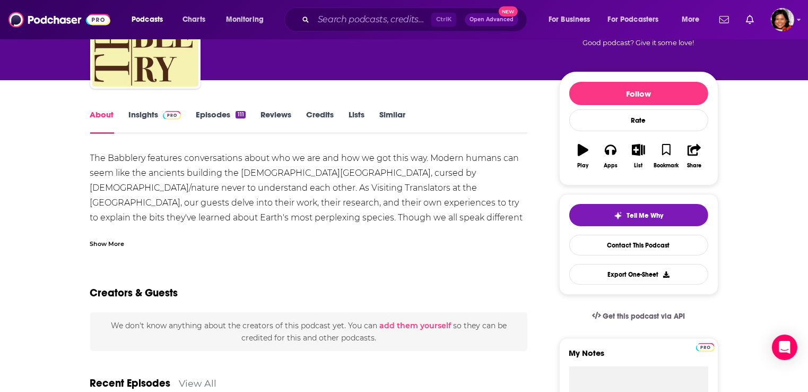
scroll to position [53, 0]
